Goal: Task Accomplishment & Management: Manage account settings

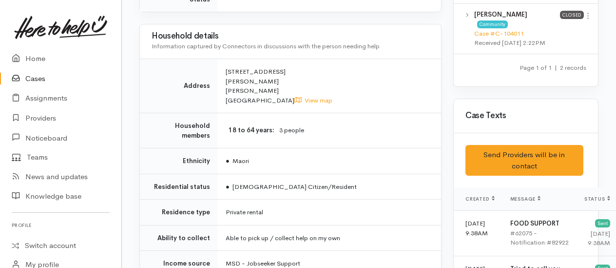
scroll to position [634, 0]
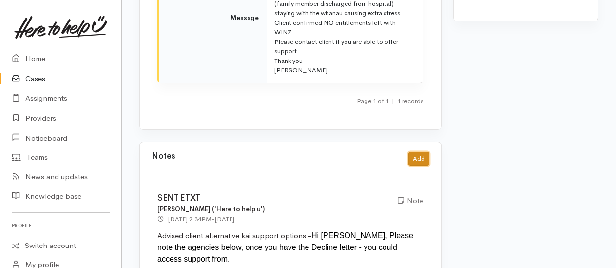
click at [423, 152] on button "Add" at bounding box center [419, 159] width 21 height 14
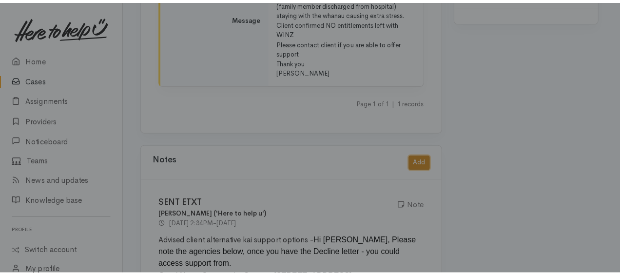
scroll to position [1150, 0]
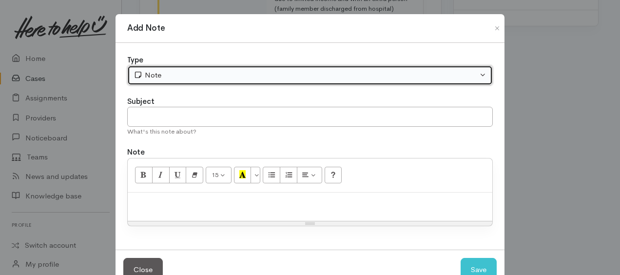
click at [157, 77] on div "Note" at bounding box center [306, 75] width 344 height 11
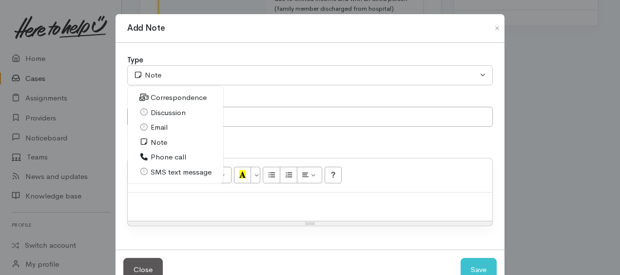
click at [154, 97] on span "Correspondence" at bounding box center [179, 97] width 56 height 11
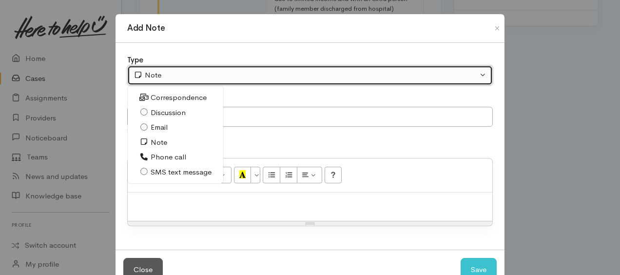
select select "6"
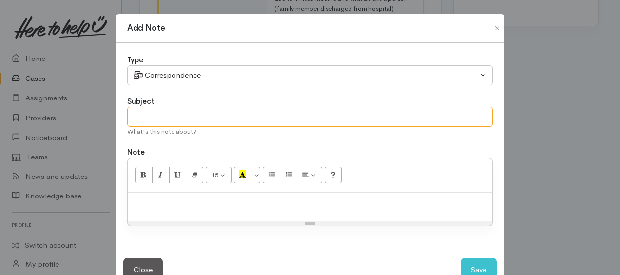
click at [146, 117] on input "text" at bounding box center [310, 117] width 366 height 20
click at [154, 111] on input "text" at bounding box center [310, 117] width 366 height 20
paste div
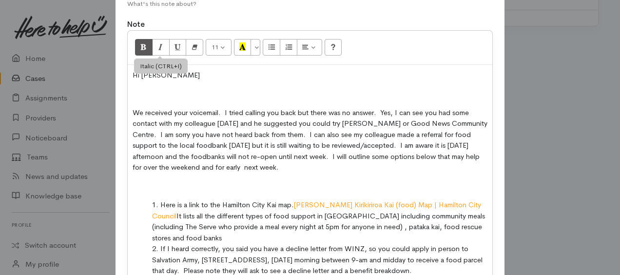
scroll to position [60, 0]
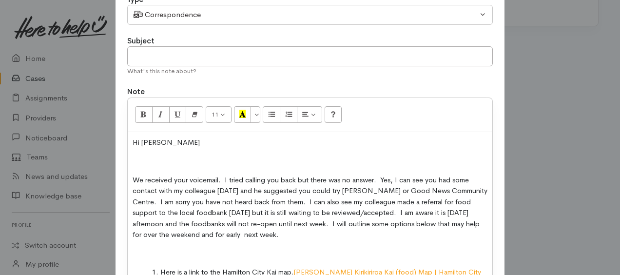
click at [124, 141] on div "Type Correspondence Discussion Email Note Phone call SMS text message Correspon…" at bounding box center [310, 247] width 389 height 530
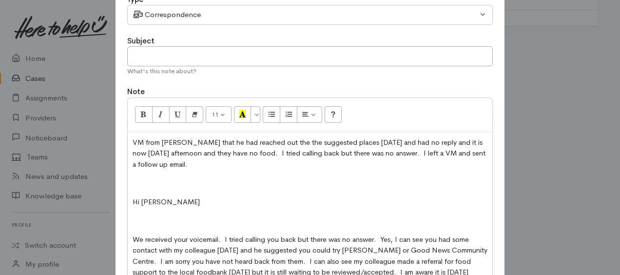
click at [269, 140] on span "VM from Steve that he had reached out the the suggested places today and had no…" at bounding box center [309, 153] width 353 height 31
click at [238, 152] on span "VM from Steve that he had reached out the suggested places today and had no rep…" at bounding box center [309, 153] width 353 height 31
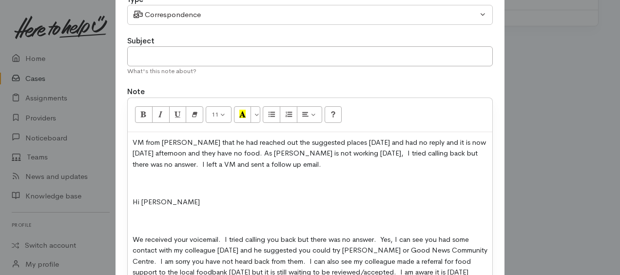
click at [381, 150] on span "VM from Steve that he had reached out the suggested places today and had no rep…" at bounding box center [309, 153] width 353 height 31
drag, startPoint x: 137, startPoint y: 177, endPoint x: 208, endPoint y: 197, distance: 73.3
click at [137, 177] on p at bounding box center [310, 182] width 355 height 11
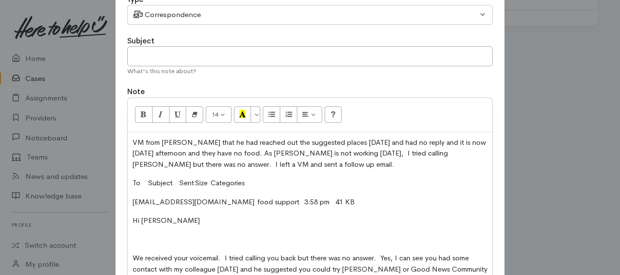
click at [301, 165] on p "VM from Steve that he had reached out the suggested places today and had no rep…" at bounding box center [310, 153] width 355 height 33
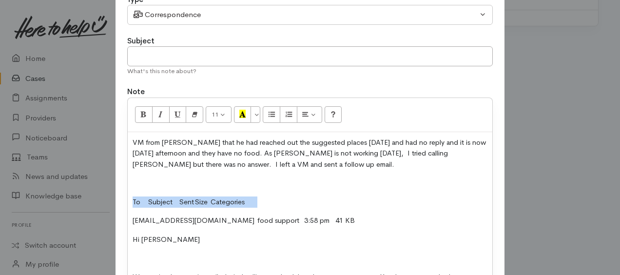
drag, startPoint x: 127, startPoint y: 200, endPoint x: 294, endPoint y: 199, distance: 167.7
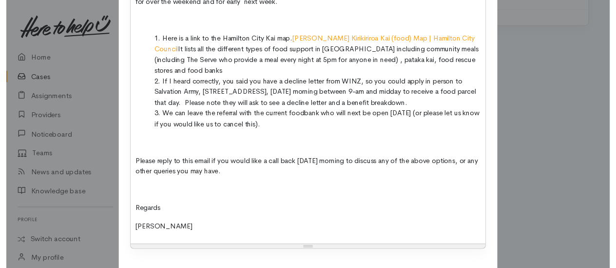
scroll to position [429, 0]
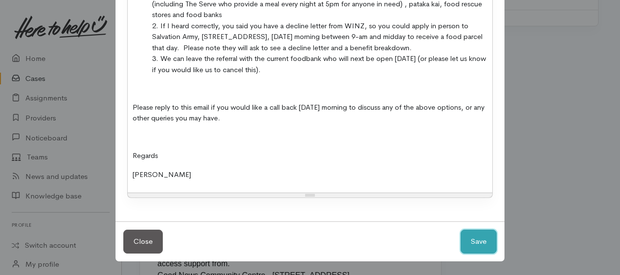
click at [472, 241] on button "Save" at bounding box center [479, 242] width 36 height 24
select select "1"
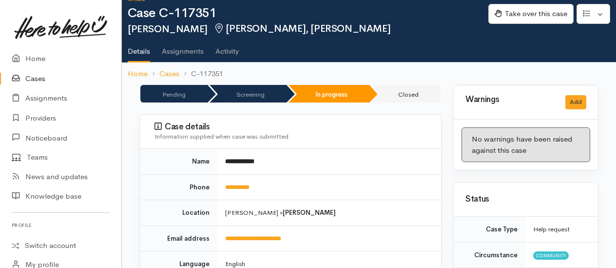
scroll to position [0, 0]
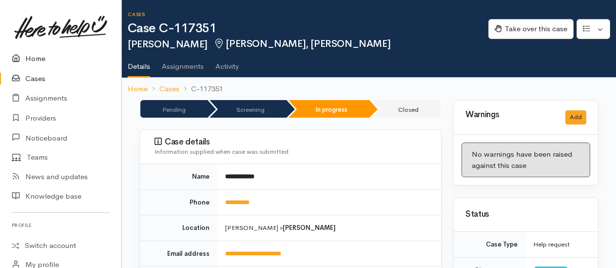
click at [38, 59] on link "Home" at bounding box center [60, 59] width 121 height 20
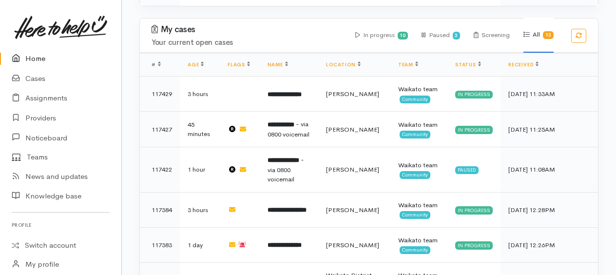
scroll to position [342, 0]
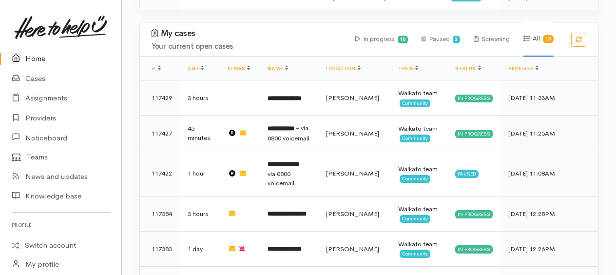
click at [38, 54] on link "Home" at bounding box center [60, 59] width 121 height 20
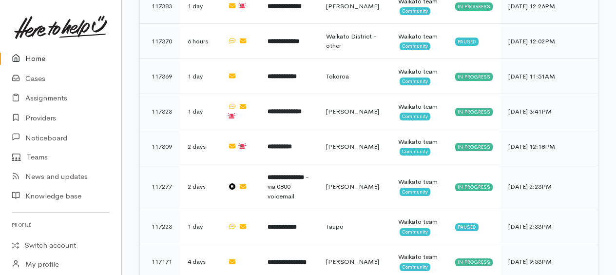
scroll to position [635, 0]
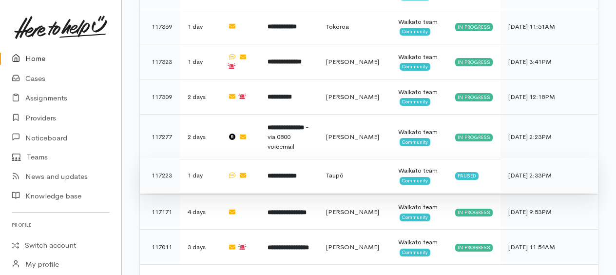
click at [293, 173] on b "**********" at bounding box center [282, 176] width 29 height 6
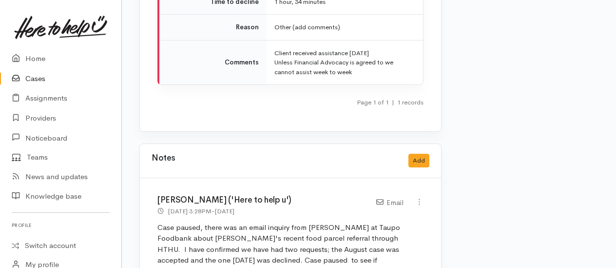
scroll to position [1560, 0]
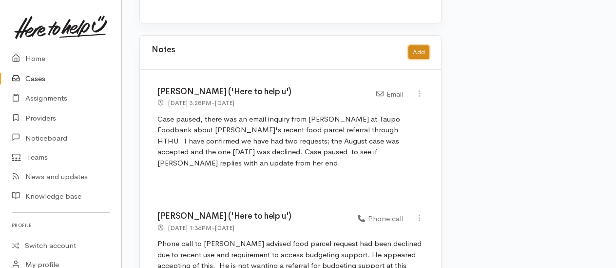
click at [413, 45] on button "Add" at bounding box center [419, 52] width 21 height 14
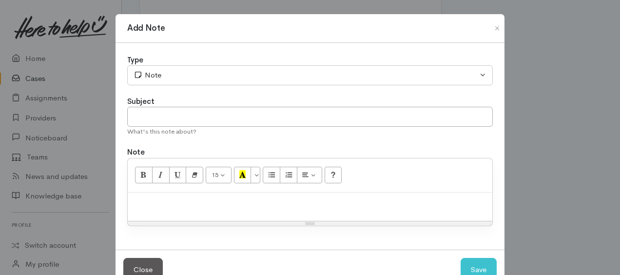
click at [198, 187] on div "15 8 9 10 11 12 14 18 24 36 Background Color Transparent Select #ffff00 Text Co…" at bounding box center [310, 175] width 365 height 34
click at [196, 193] on div at bounding box center [310, 207] width 365 height 29
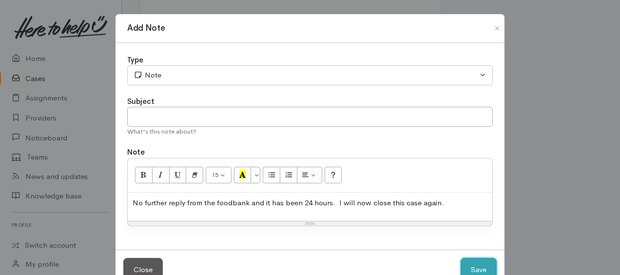
click at [474, 259] on button "Save" at bounding box center [479, 270] width 36 height 24
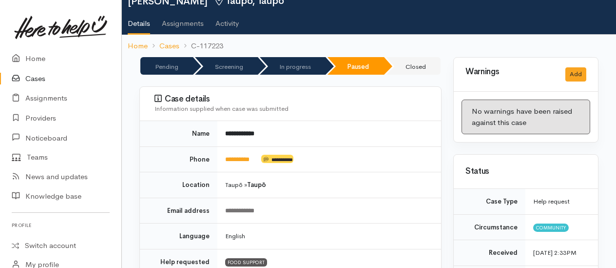
scroll to position [0, 0]
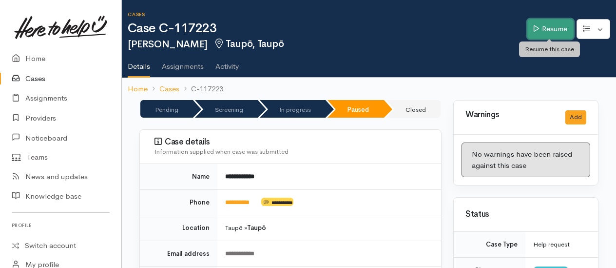
click at [556, 27] on link "Resume" at bounding box center [551, 29] width 46 height 20
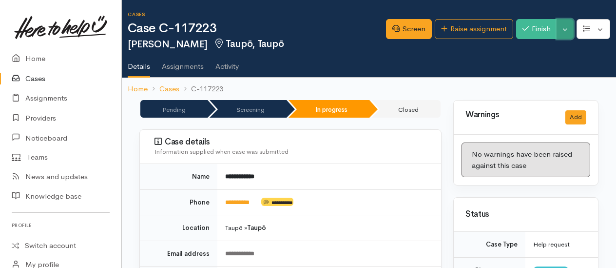
click at [568, 35] on button "Toggle Dropdown" at bounding box center [565, 29] width 17 height 20
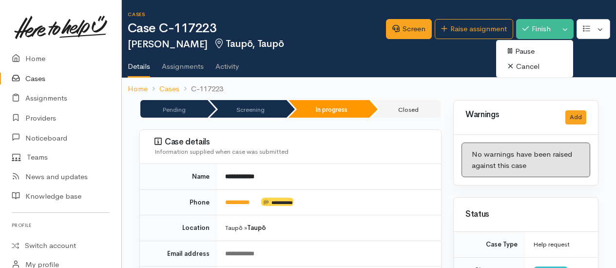
click at [527, 64] on link "Cancel" at bounding box center [534, 66] width 77 height 15
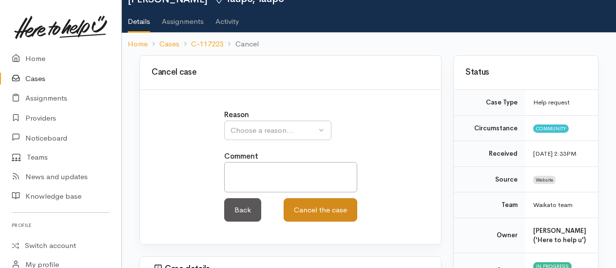
scroll to position [146, 0]
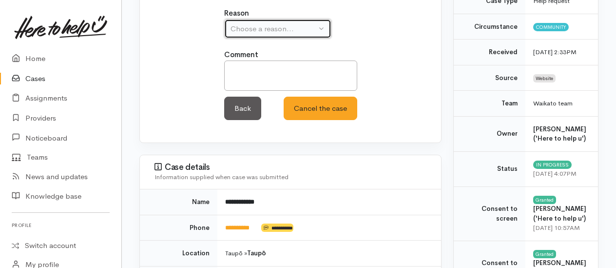
click at [274, 29] on div "Choose a reason..." at bounding box center [274, 28] width 86 height 11
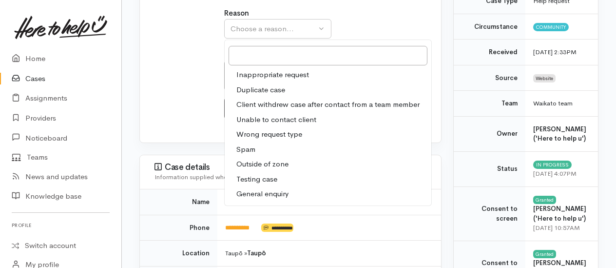
click at [171, 82] on div "Reason Inappropriate request Duplicate case Client withdrew case after contact …" at bounding box center [291, 69] width 290 height 123
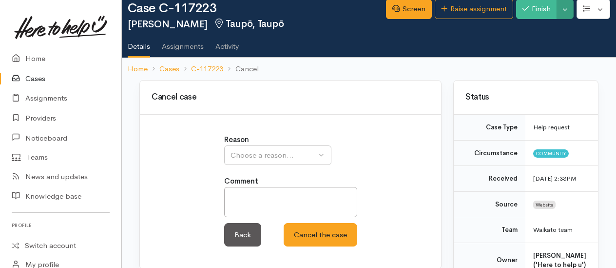
scroll to position [0, 0]
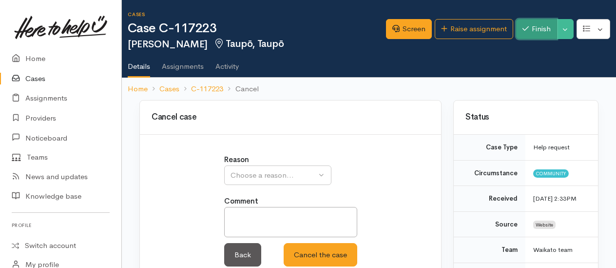
click at [540, 29] on button "Finish" at bounding box center [536, 29] width 41 height 20
click at [234, 259] on link "Back" at bounding box center [242, 255] width 37 height 24
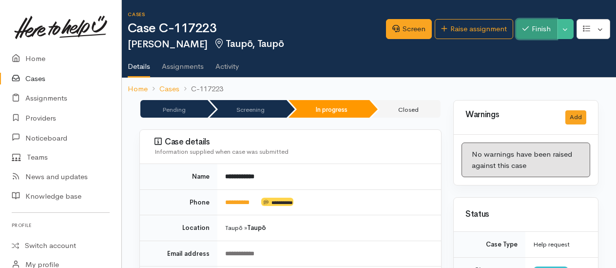
click at [536, 32] on button "Finish" at bounding box center [536, 29] width 41 height 20
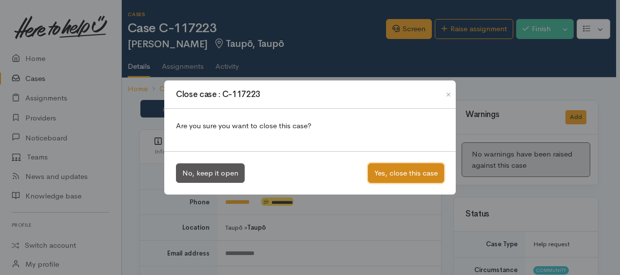
click at [417, 170] on button "Yes, close this case" at bounding box center [406, 173] width 76 height 20
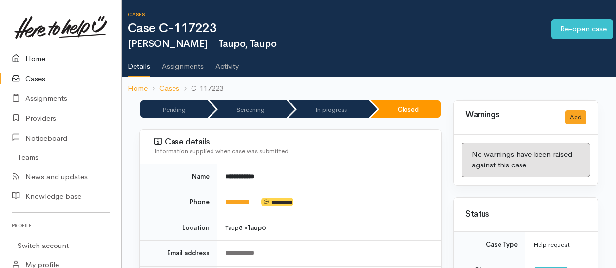
click at [38, 57] on link "Home" at bounding box center [60, 59] width 121 height 20
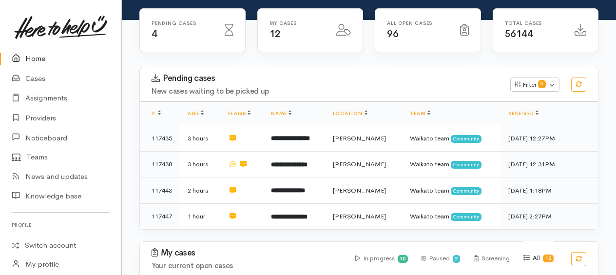
scroll to position [112, 0]
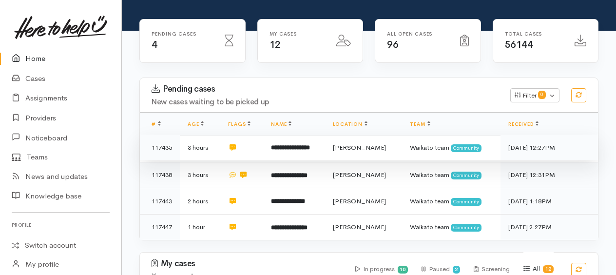
click at [290, 144] on b "**********" at bounding box center [290, 147] width 39 height 6
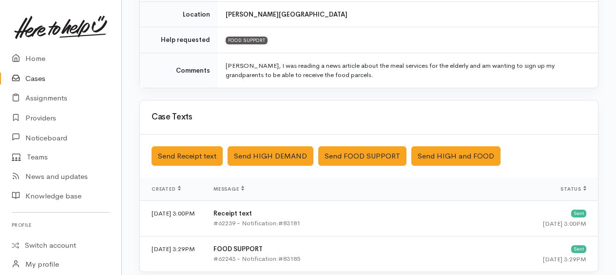
scroll to position [379, 0]
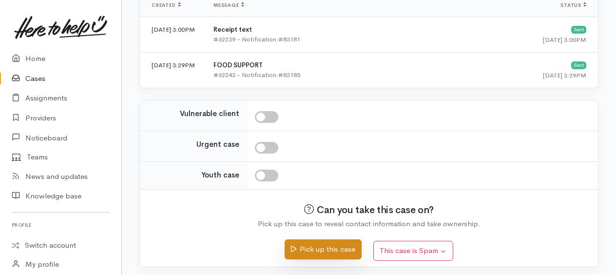
click at [330, 243] on button "Pick up this case" at bounding box center [323, 249] width 77 height 20
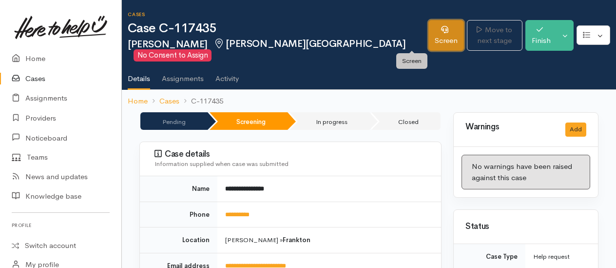
click at [429, 42] on link "Screen" at bounding box center [447, 35] width 36 height 31
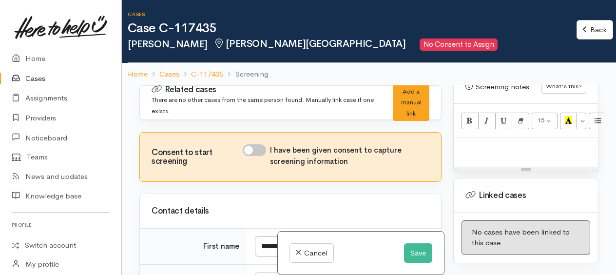
scroll to position [634, 0]
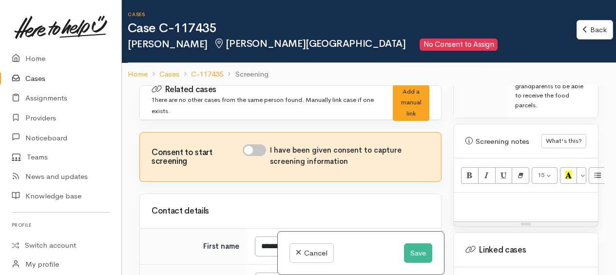
paste div
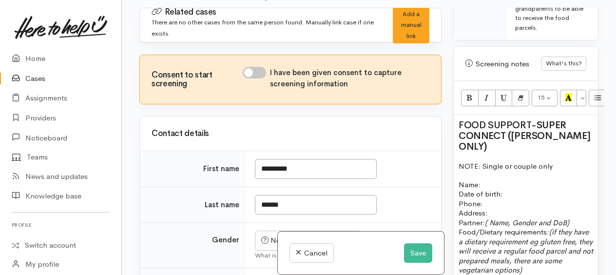
scroll to position [1018, 0]
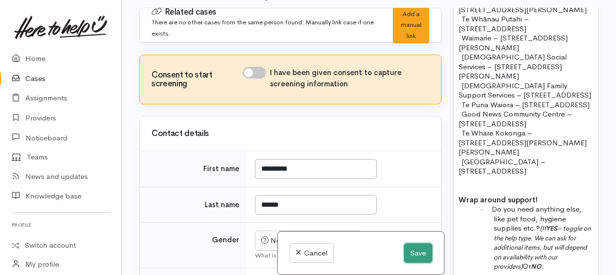
click at [413, 250] on button "Save" at bounding box center [418, 253] width 28 height 20
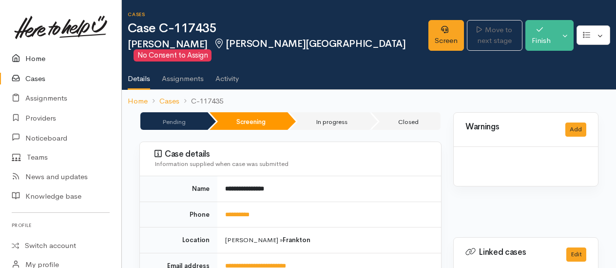
drag, startPoint x: 0, startPoint y: 0, endPoint x: 38, endPoint y: 59, distance: 70.3
click at [38, 59] on link "Home" at bounding box center [60, 59] width 121 height 20
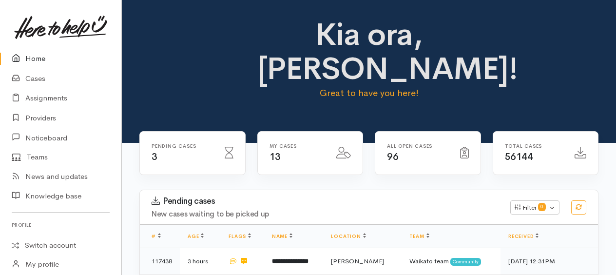
click at [37, 58] on link "Home" at bounding box center [60, 59] width 121 height 20
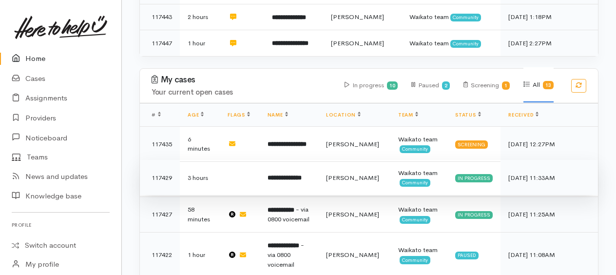
scroll to position [293, 0]
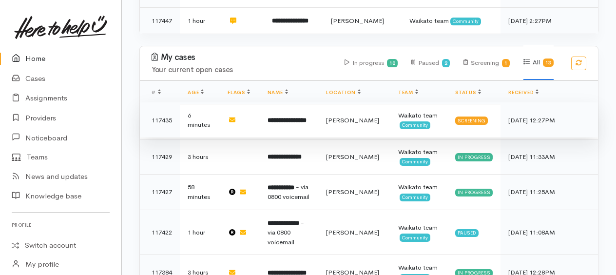
click at [307, 117] on b "**********" at bounding box center [287, 120] width 39 height 6
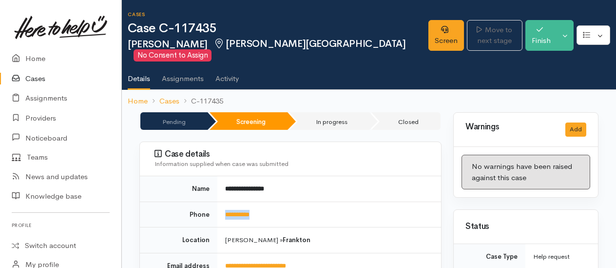
drag, startPoint x: 267, startPoint y: 212, endPoint x: 225, endPoint y: 211, distance: 42.4
click at [225, 211] on td "**********" at bounding box center [329, 214] width 224 height 26
copy link "**********"
click at [429, 49] on link "Screen" at bounding box center [447, 35] width 36 height 31
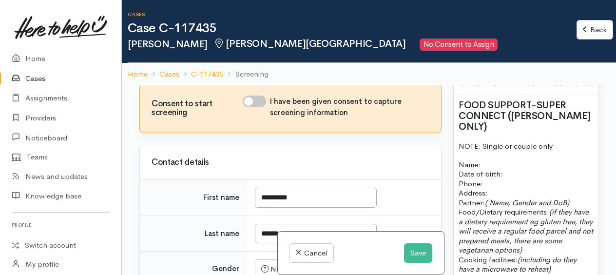
scroll to position [244, 0]
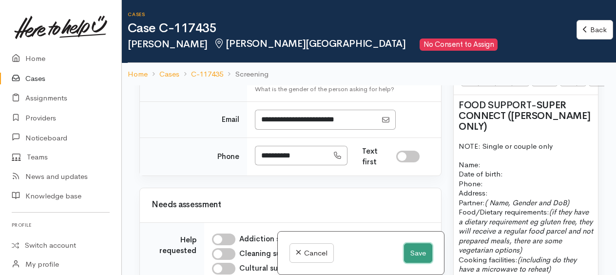
click at [411, 247] on button "Save" at bounding box center [418, 253] width 28 height 20
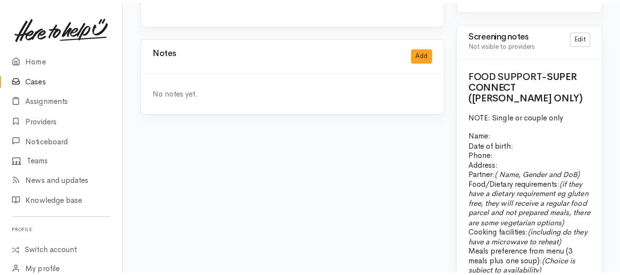
scroll to position [780, 0]
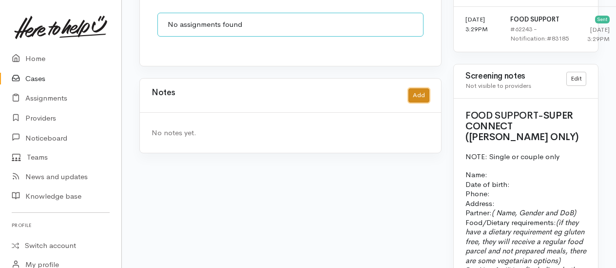
click at [417, 88] on button "Add" at bounding box center [419, 95] width 21 height 14
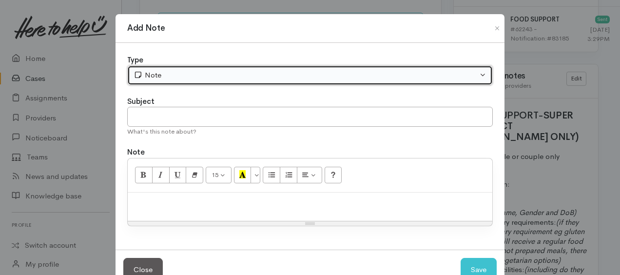
click at [207, 70] on div "Note" at bounding box center [306, 75] width 344 height 11
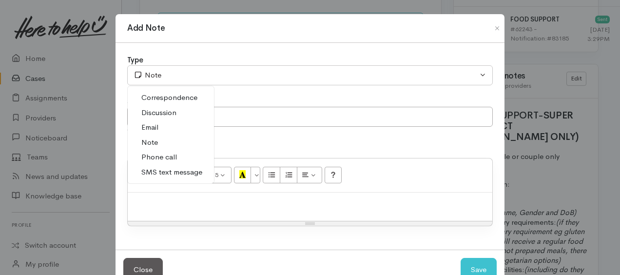
click at [167, 155] on span "Phone call" at bounding box center [159, 157] width 36 height 11
select select "3"
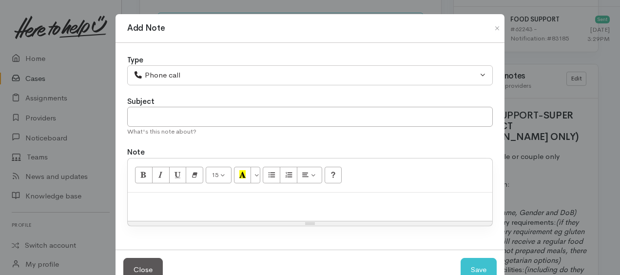
click at [185, 193] on div at bounding box center [310, 207] width 365 height 29
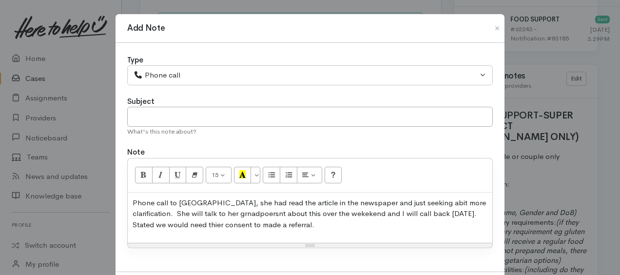
drag, startPoint x: 414, startPoint y: 207, endPoint x: 423, endPoint y: 208, distance: 8.8
click at [399, 229] on div "Phone call to Te Atakura, she had read the article in the newspaper and just se…" at bounding box center [310, 218] width 365 height 51
click at [420, 200] on p "Phone call to Te Atakura, she had read the article in the newspaper and just se…" at bounding box center [310, 213] width 355 height 33
click at [482, 202] on p "Phone call to Te Atakura, she had read the article in the newspaper and just se…" at bounding box center [310, 213] width 355 height 33
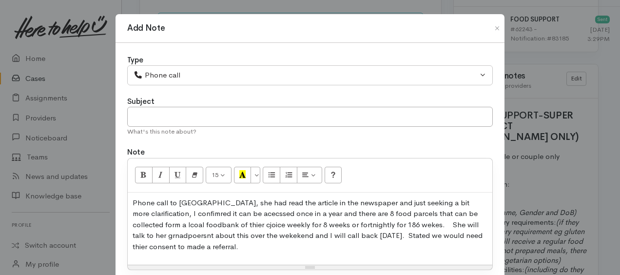
click at [394, 155] on div "Note" at bounding box center [310, 152] width 366 height 11
drag, startPoint x: 478, startPoint y: 200, endPoint x: 484, endPoint y: 198, distance: 5.7
click at [479, 200] on p "Phone call to Te Atakura, she had read the article in the newspaper and just se…" at bounding box center [310, 224] width 355 height 55
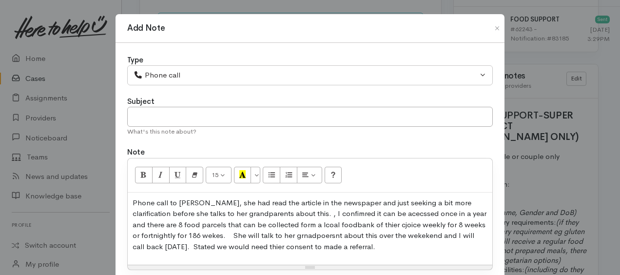
click at [291, 211] on p "Phone call to Te Atakura, she had read the article in the newspaper and just se…" at bounding box center [310, 224] width 355 height 55
click at [257, 221] on p "Phone call to Te Atakura, she had read the article in the newspaper and just se…" at bounding box center [310, 224] width 355 height 55
click at [153, 234] on p "Phone call to Te Atakura, she had read the article in the newspaper and just se…" at bounding box center [310, 224] width 355 height 55
click at [439, 212] on p "Phone call to Te Atakura, she had read the article in the newspaper and just se…" at bounding box center [310, 224] width 355 height 55
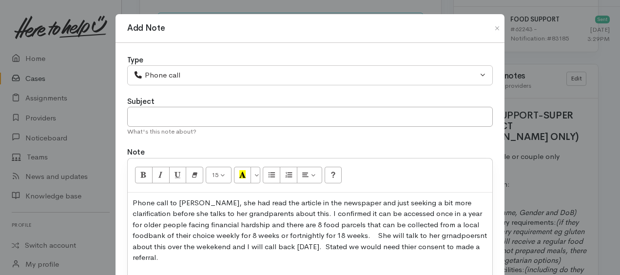
click at [236, 225] on p "Phone call to Te Atakura, she had read the article in the newspaper and just se…" at bounding box center [310, 230] width 355 height 66
click at [254, 234] on p "Phone call to Te Atakura, she had read the article in the newspaper and just se…" at bounding box center [310, 230] width 355 height 66
click at [308, 235] on p "Phone call to Te Atakura, she had read the article in the newspaper and just se…" at bounding box center [310, 230] width 355 height 66
click at [311, 244] on p "Phone call to Te Atakura, she had read the article in the newspaper and just se…" at bounding box center [310, 230] width 355 height 66
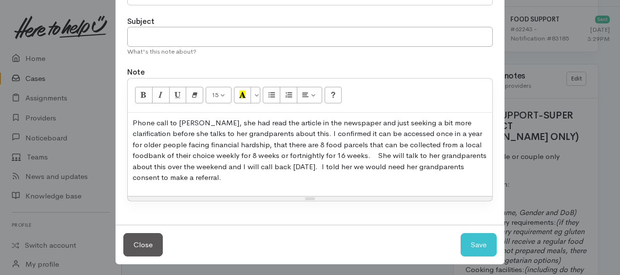
scroll to position [81, 0]
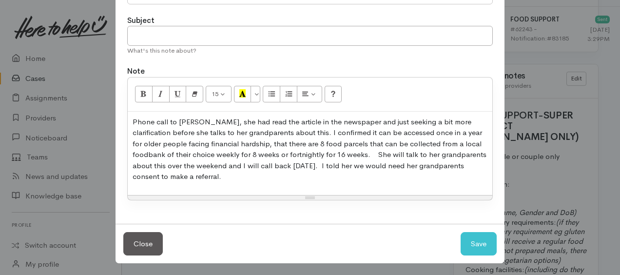
click at [236, 185] on div "Phone call to Te Atakura, she had read the article in the newspaper and just se…" at bounding box center [310, 153] width 365 height 83
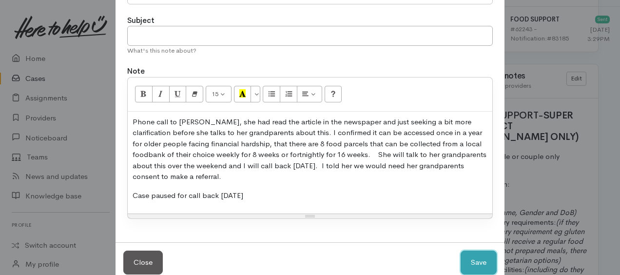
click at [480, 259] on button "Save" at bounding box center [479, 263] width 36 height 24
select select "1"
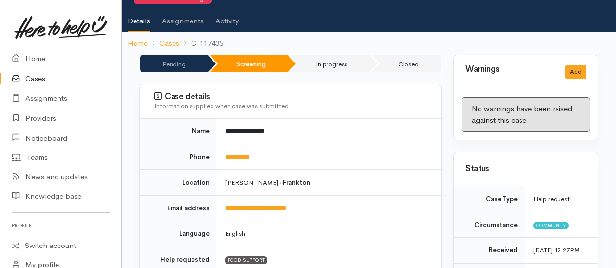
scroll to position [0, 0]
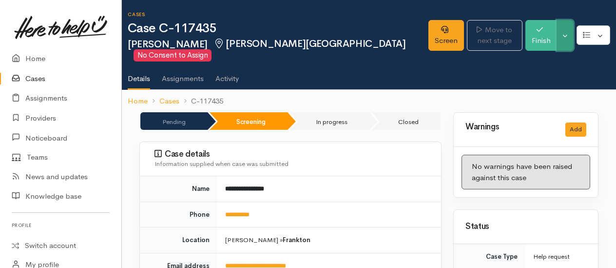
click at [564, 44] on button "Toggle Dropdown" at bounding box center [565, 35] width 17 height 31
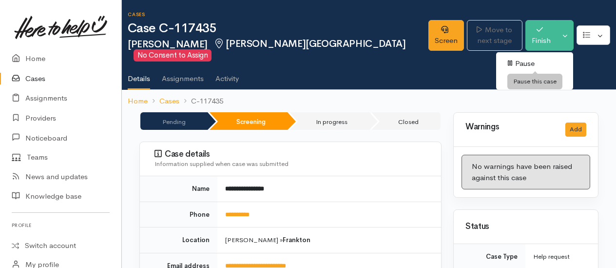
click at [513, 61] on link "Pause" at bounding box center [534, 63] width 77 height 15
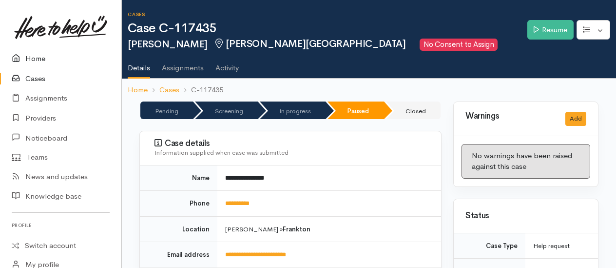
click at [42, 59] on link "Home" at bounding box center [60, 59] width 121 height 20
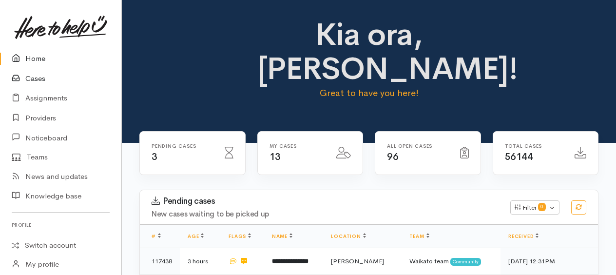
click at [30, 81] on link "Cases" at bounding box center [60, 79] width 121 height 20
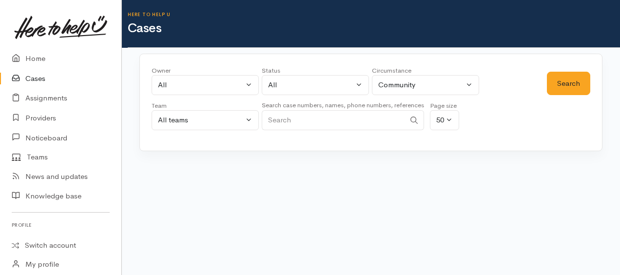
click at [346, 121] on input "Search" at bounding box center [333, 120] width 143 height 20
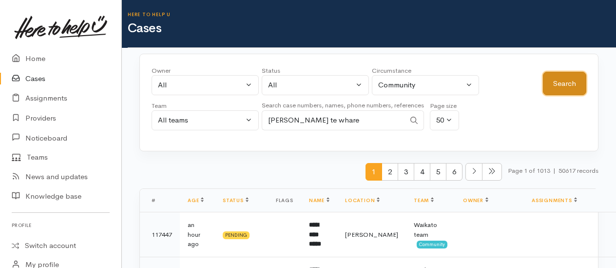
click at [558, 83] on button "Search" at bounding box center [564, 84] width 43 height 24
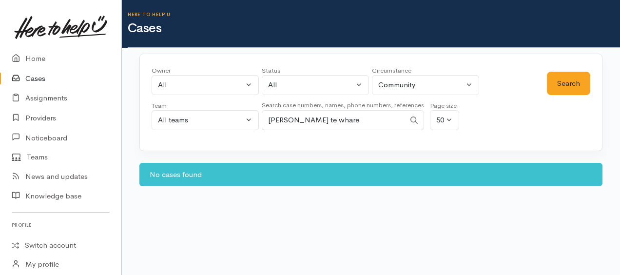
click at [327, 118] on input "[PERSON_NAME] te whare" at bounding box center [333, 120] width 143 height 20
click at [574, 88] on button "Search" at bounding box center [568, 84] width 43 height 24
click at [311, 123] on input "[PERSON_NAME]" at bounding box center [333, 120] width 143 height 20
click at [577, 84] on button "Search" at bounding box center [568, 84] width 43 height 24
click at [331, 127] on input "lyndsay" at bounding box center [333, 120] width 143 height 20
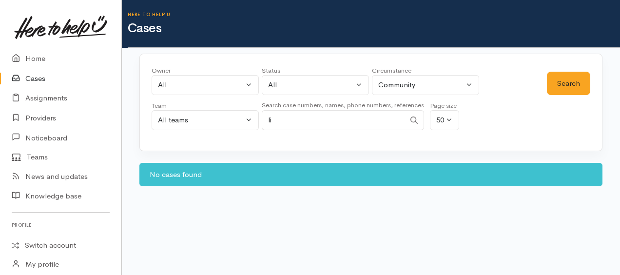
type input "l"
type input "te whare"
click at [562, 90] on button "Search" at bounding box center [568, 84] width 43 height 24
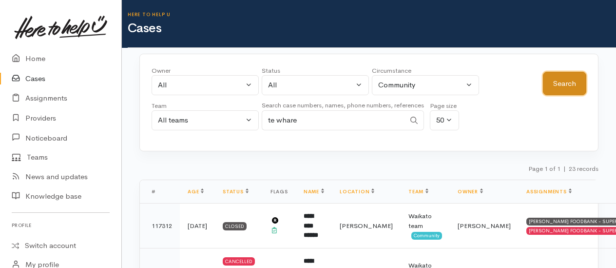
scroll to position [98, 0]
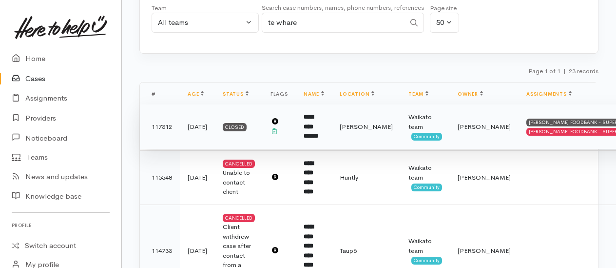
click at [318, 121] on b "**********" at bounding box center [311, 126] width 15 height 25
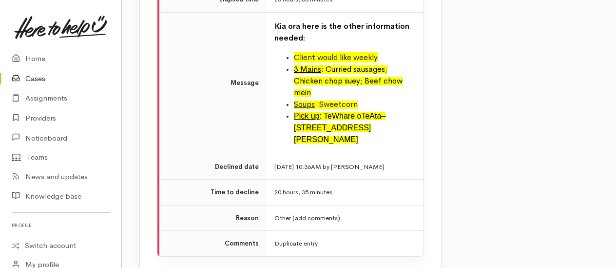
scroll to position [1960, 0]
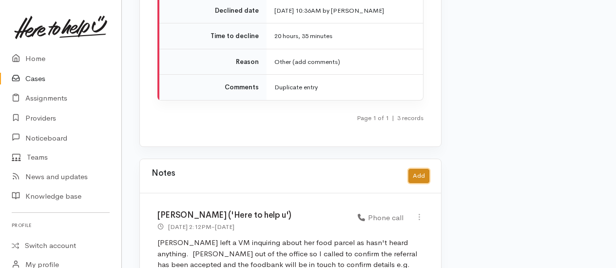
click at [422, 169] on button "Add" at bounding box center [419, 176] width 21 height 14
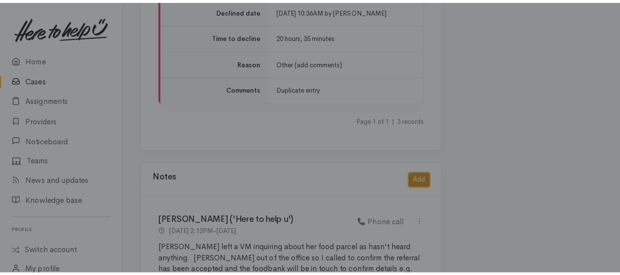
scroll to position [1943, 0]
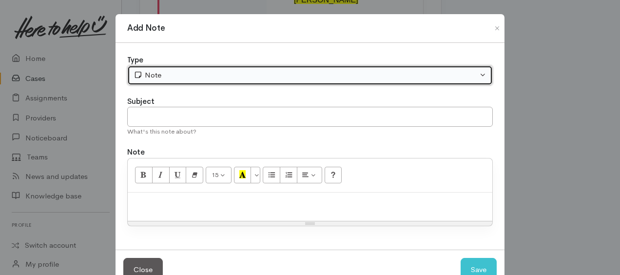
click at [170, 72] on div "Note" at bounding box center [306, 75] width 344 height 11
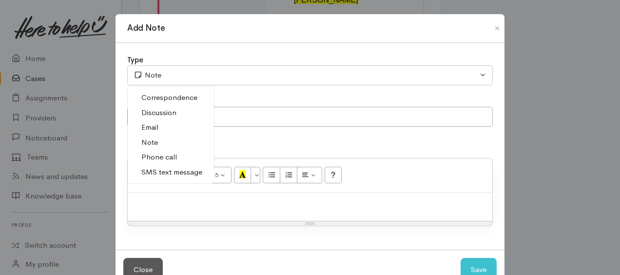
click at [164, 156] on span "Phone call" at bounding box center [159, 157] width 36 height 11
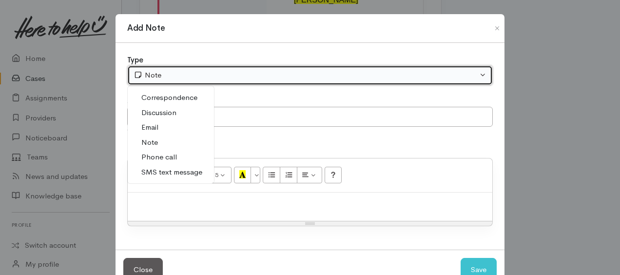
select select "3"
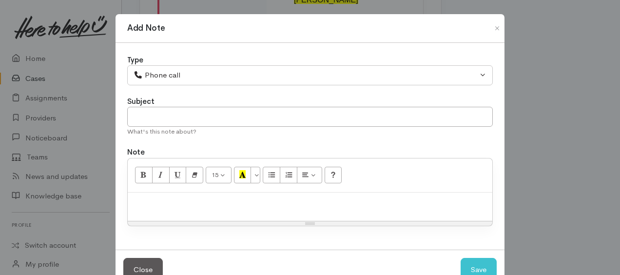
click at [169, 212] on div at bounding box center [310, 207] width 365 height 29
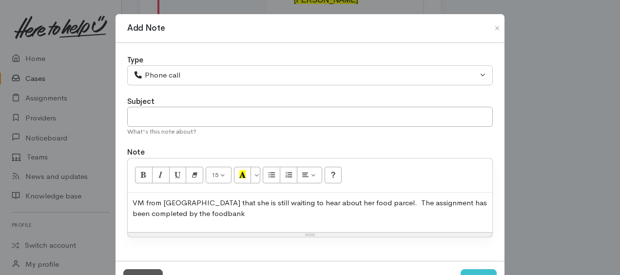
click at [191, 200] on p "VM from Lyndssay that she is still waiting to hear about her food parcel. The a…" at bounding box center [310, 208] width 355 height 22
click at [191, 214] on p "VM from Lyndsay that she is still waiting to hear about her food parcel. The as…" at bounding box center [310, 208] width 355 height 22
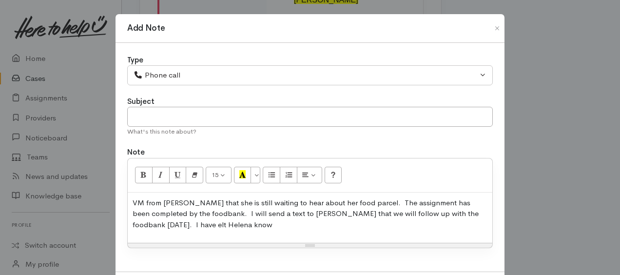
click at [193, 224] on p "VM from Lyndsay that she is still waiting to hear about her food parcel. The as…" at bounding box center [310, 213] width 355 height 33
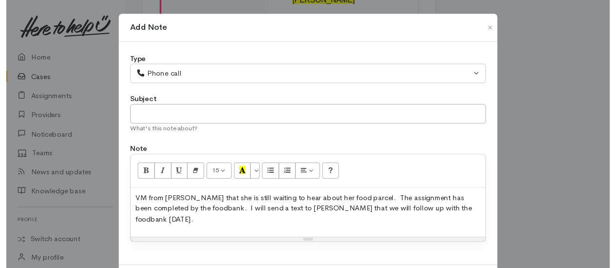
scroll to position [37, 0]
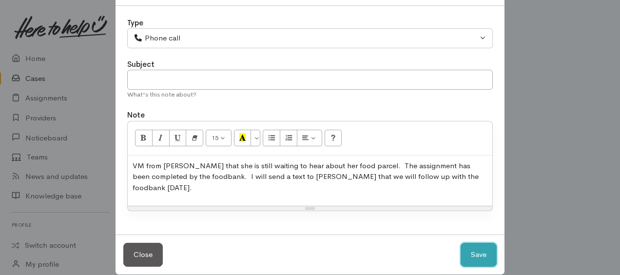
click at [466, 243] on button "Save" at bounding box center [479, 255] width 36 height 24
select select "1"
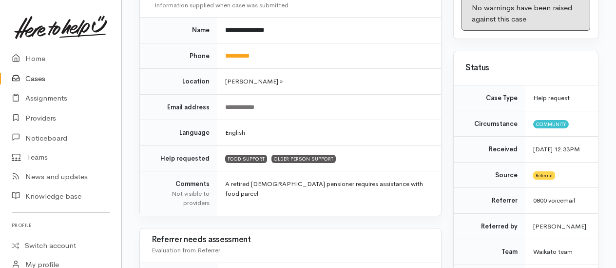
scroll to position [91, 0]
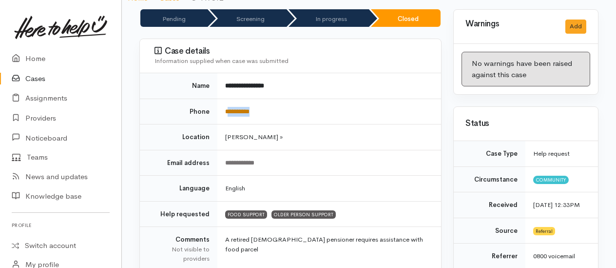
drag, startPoint x: 269, startPoint y: 107, endPoint x: 231, endPoint y: 108, distance: 38.5
click at [231, 108] on td "**********" at bounding box center [329, 111] width 224 height 26
copy link "*********"
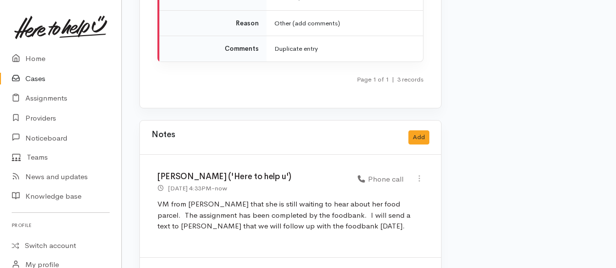
scroll to position [1916, 0]
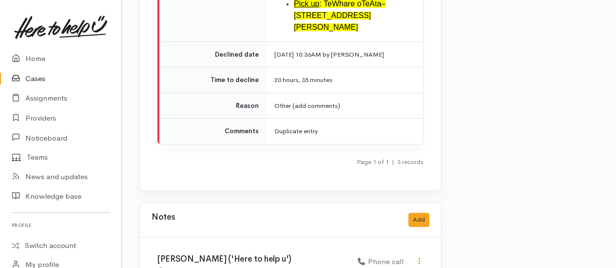
click at [420, 256] on icon at bounding box center [419, 260] width 8 height 8
select select "3"
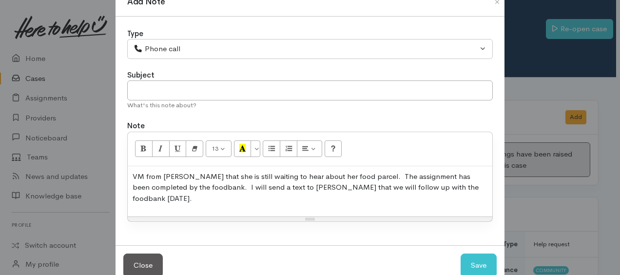
scroll to position [37, 0]
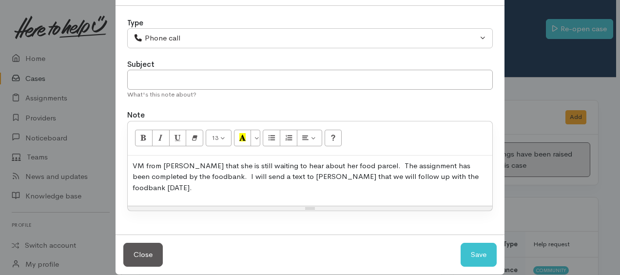
click at [462, 178] on p "VM from Lyndsay that she is still waiting to hear about her food parcel. The as…" at bounding box center [310, 176] width 355 height 33
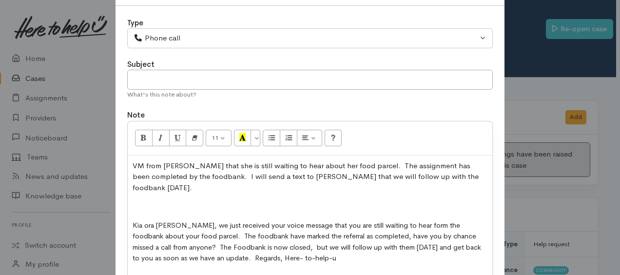
drag, startPoint x: 131, startPoint y: 200, endPoint x: 142, endPoint y: 203, distance: 12.1
click at [133, 200] on div "VM from Lyndsay that she is still waiting to hear about her food parcel. The as…" at bounding box center [310, 216] width 365 height 121
click at [133, 201] on p at bounding box center [310, 206] width 355 height 11
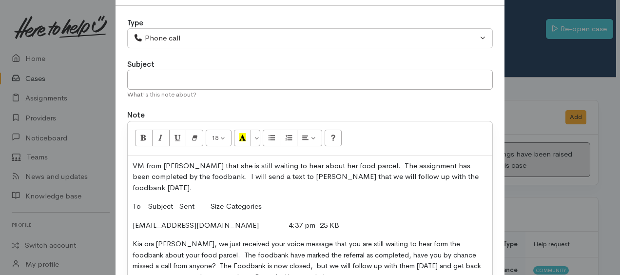
drag, startPoint x: 125, startPoint y: 188, endPoint x: 263, endPoint y: 195, distance: 138.6
click at [264, 195] on div "15 8 9 10 11 12 14 18 24 36 Background Color Transparent Select #ffff00 Text Co…" at bounding box center [310, 211] width 366 height 180
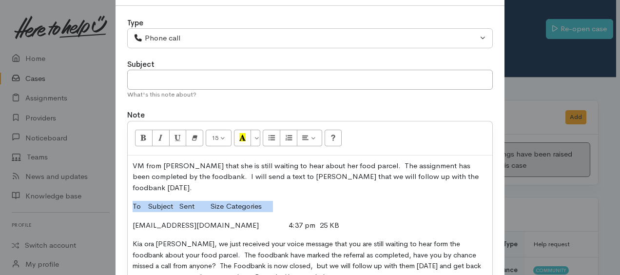
drag, startPoint x: 263, startPoint y: 195, endPoint x: 135, endPoint y: 193, distance: 128.2
click at [128, 191] on div "VM from Lyndsay that she is still waiting to hear about her food parcel. The as…" at bounding box center [310, 226] width 365 height 140
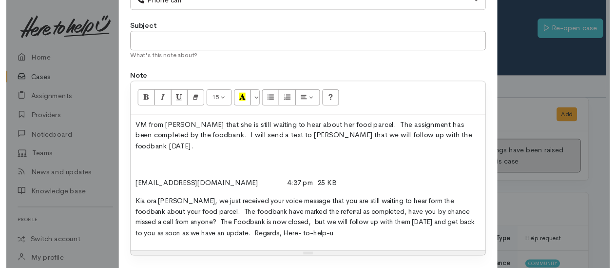
scroll to position [127, 0]
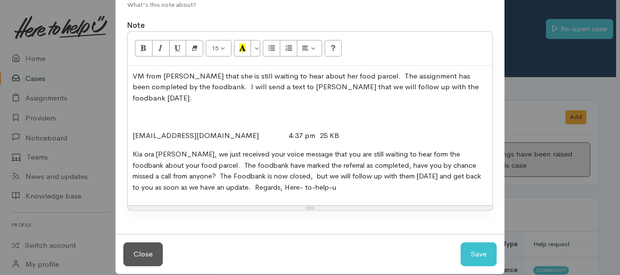
click at [282, 85] on p "VM from Lyndsay that she is still waiting to hear about her food parcel. The as…" at bounding box center [310, 87] width 355 height 33
click at [474, 242] on button "Save" at bounding box center [479, 254] width 36 height 24
select select "1"
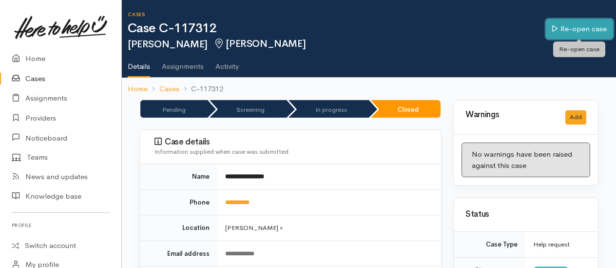
click at [569, 32] on link "Re-open case" at bounding box center [579, 29] width 67 height 20
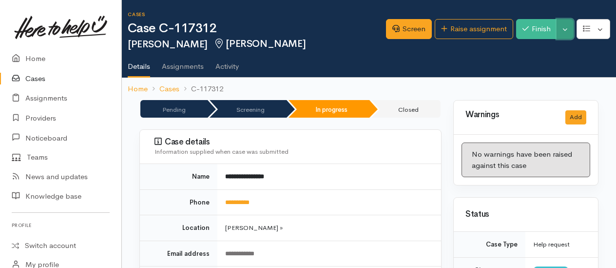
click at [569, 35] on button "Toggle Dropdown" at bounding box center [565, 29] width 17 height 20
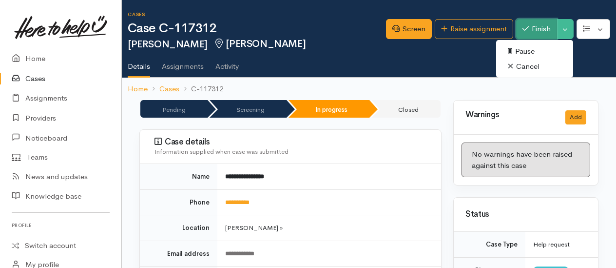
click at [537, 30] on button "Finish" at bounding box center [536, 29] width 41 height 20
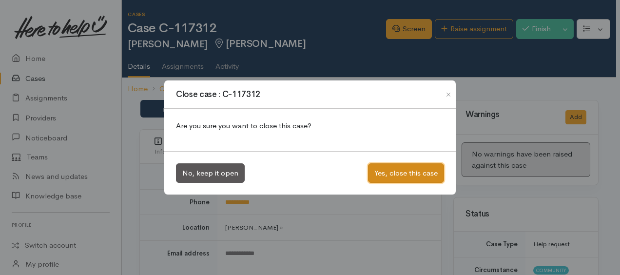
click at [403, 174] on button "Yes, close this case" at bounding box center [406, 173] width 76 height 20
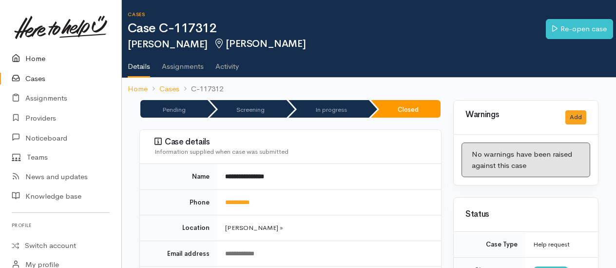
click at [33, 60] on link "Home" at bounding box center [60, 59] width 121 height 20
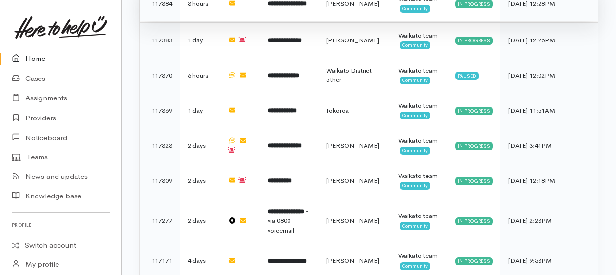
scroll to position [635, 0]
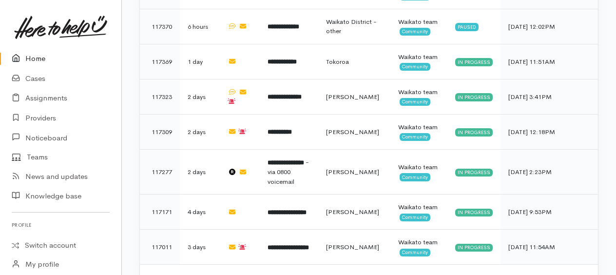
click at [36, 59] on link "Home" at bounding box center [60, 59] width 121 height 20
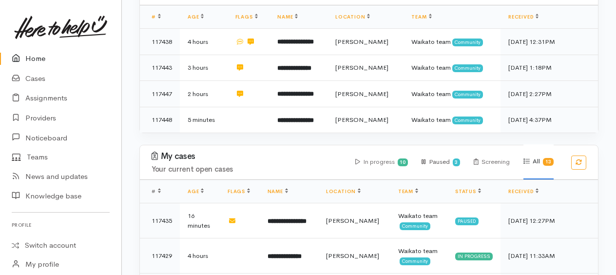
scroll to position [244, 0]
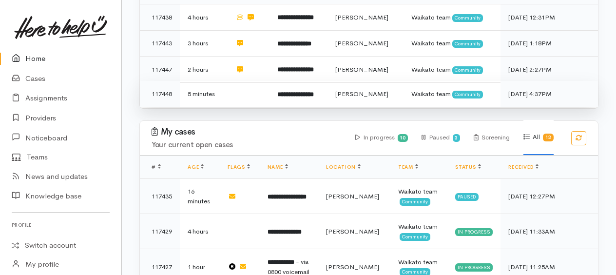
click at [360, 91] on span "[PERSON_NAME]" at bounding box center [361, 94] width 53 height 8
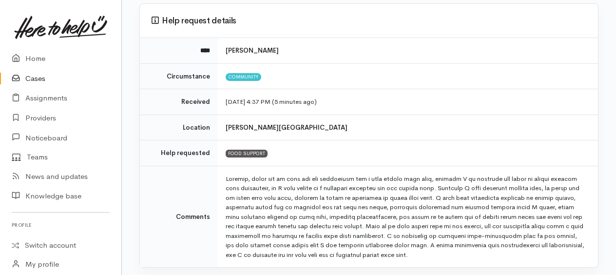
scroll to position [98, 0]
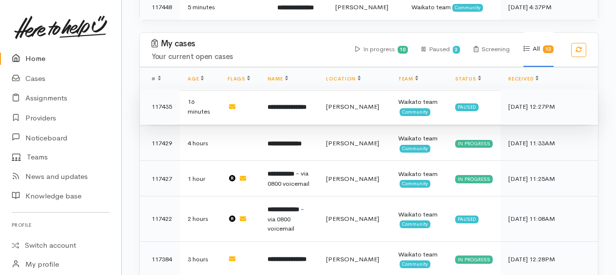
scroll to position [341, 0]
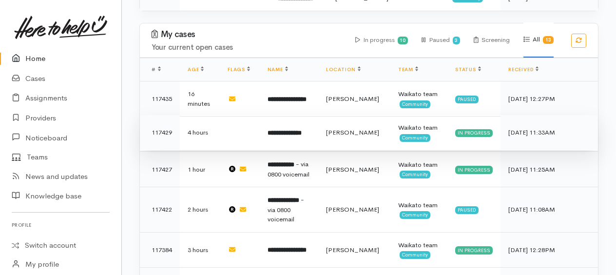
click at [282, 130] on b "**********" at bounding box center [285, 133] width 34 height 6
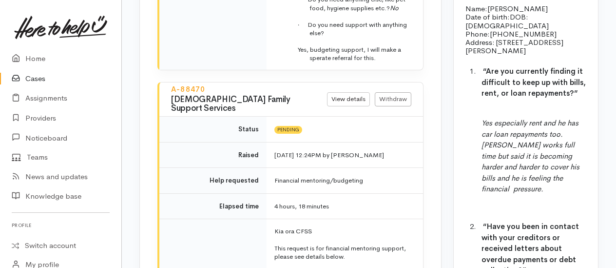
scroll to position [1658, 0]
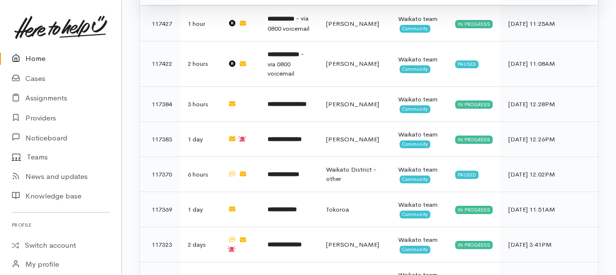
scroll to position [488, 0]
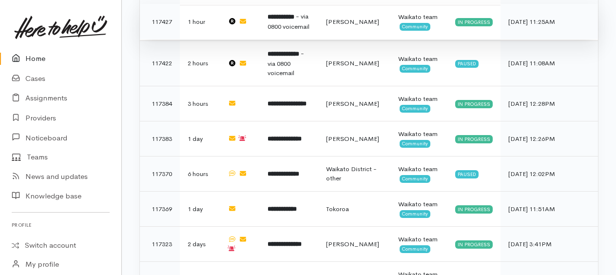
click at [275, 14] on b "**********" at bounding box center [281, 17] width 27 height 6
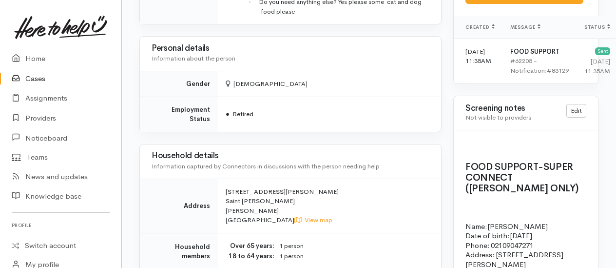
scroll to position [780, 0]
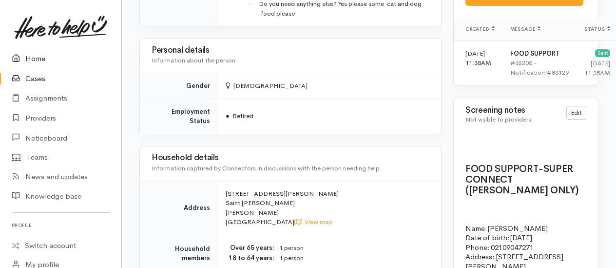
click at [35, 57] on link "Home" at bounding box center [60, 59] width 121 height 20
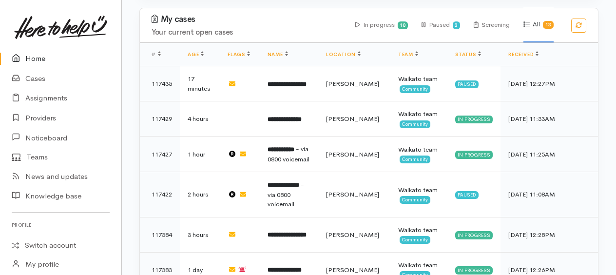
scroll to position [341, 0]
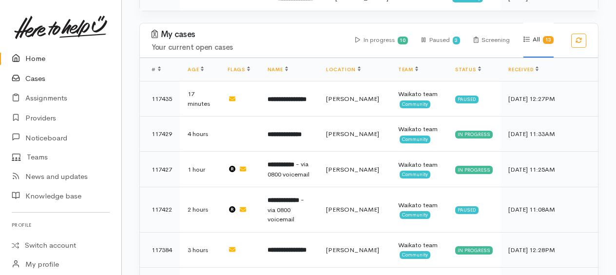
click at [37, 75] on link "Cases" at bounding box center [60, 79] width 121 height 20
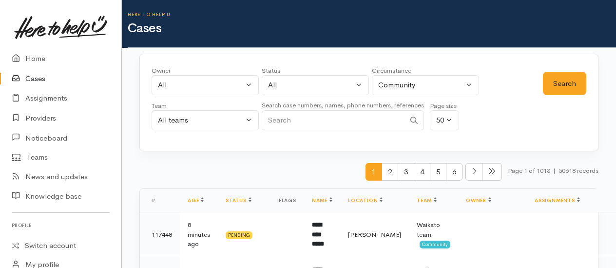
click at [303, 122] on input "Search" at bounding box center [333, 120] width 143 height 20
click at [551, 81] on button "Search" at bounding box center [564, 84] width 43 height 24
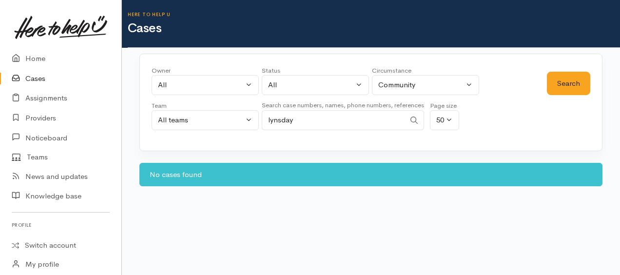
drag, startPoint x: 317, startPoint y: 116, endPoint x: 314, endPoint y: 122, distance: 7.0
click at [317, 117] on input "lynsday" at bounding box center [333, 120] width 143 height 20
click at [552, 86] on button "Search" at bounding box center [568, 84] width 43 height 24
click at [295, 125] on input "[PERSON_NAME]" at bounding box center [333, 120] width 143 height 20
type input "l"
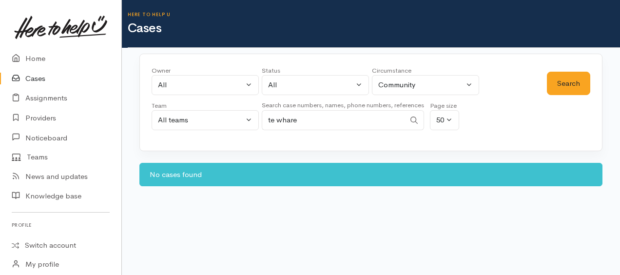
type input "te whare"
click at [568, 86] on button "Search" at bounding box center [568, 84] width 43 height 24
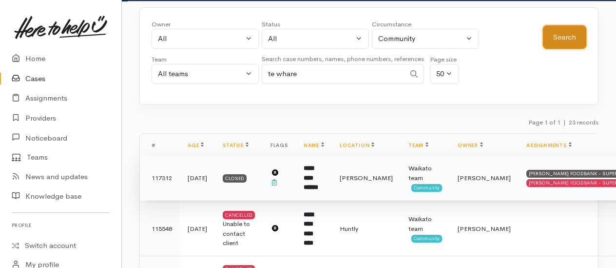
scroll to position [98, 0]
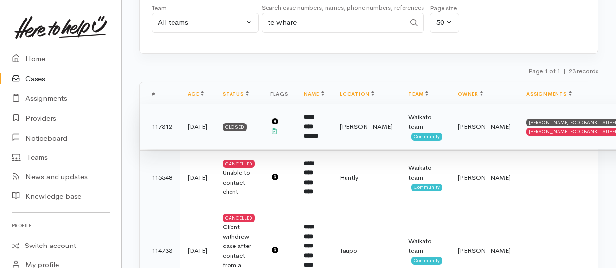
click at [318, 121] on b "**********" at bounding box center [311, 126] width 15 height 25
